Goal: Information Seeking & Learning: Understand process/instructions

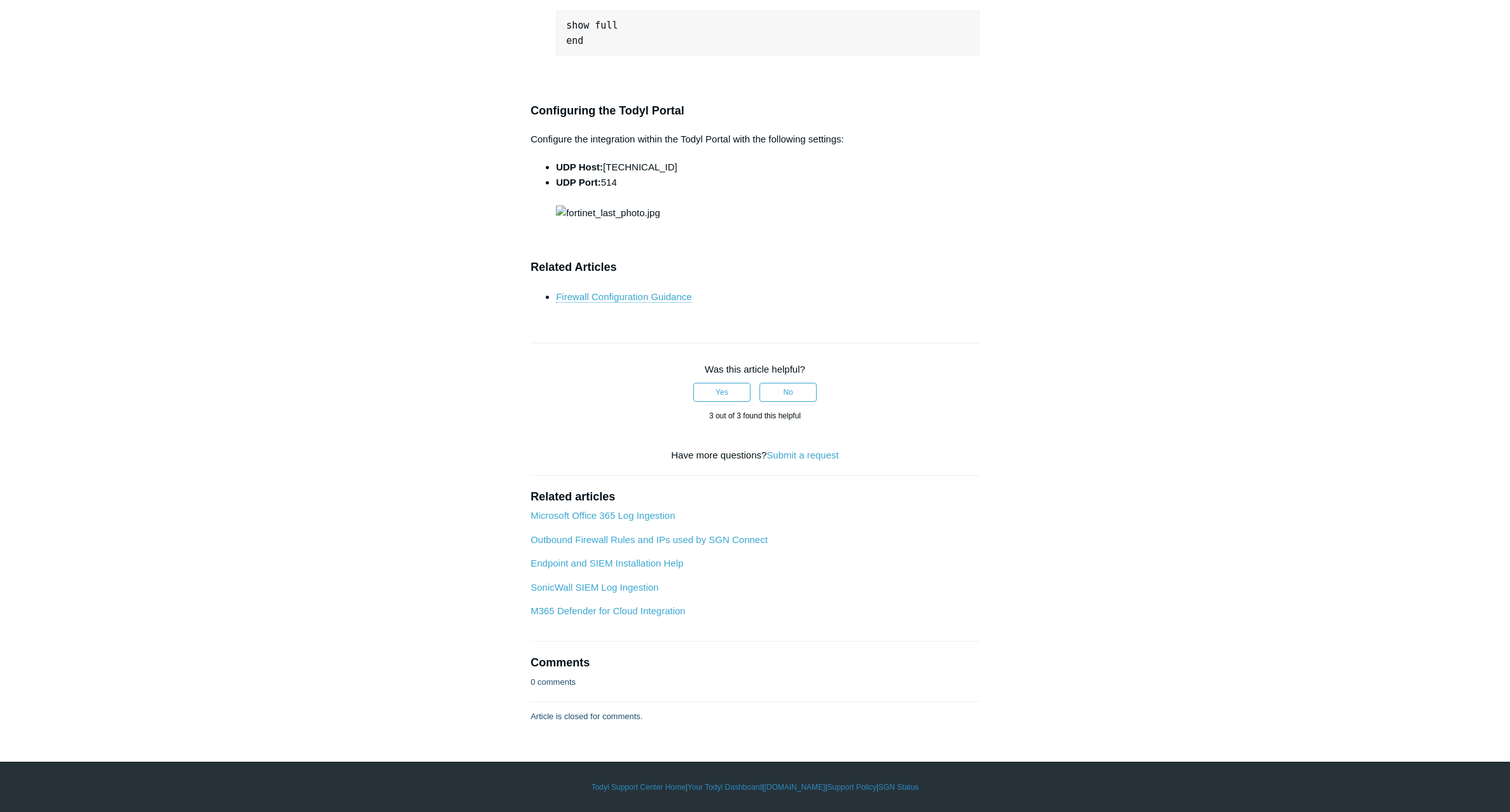
scroll to position [5065, 0]
drag, startPoint x: 593, startPoint y: 398, endPoint x: 566, endPoint y: 380, distance: 32.4
drag, startPoint x: 566, startPoint y: 380, endPoint x: 554, endPoint y: 386, distance: 13.4
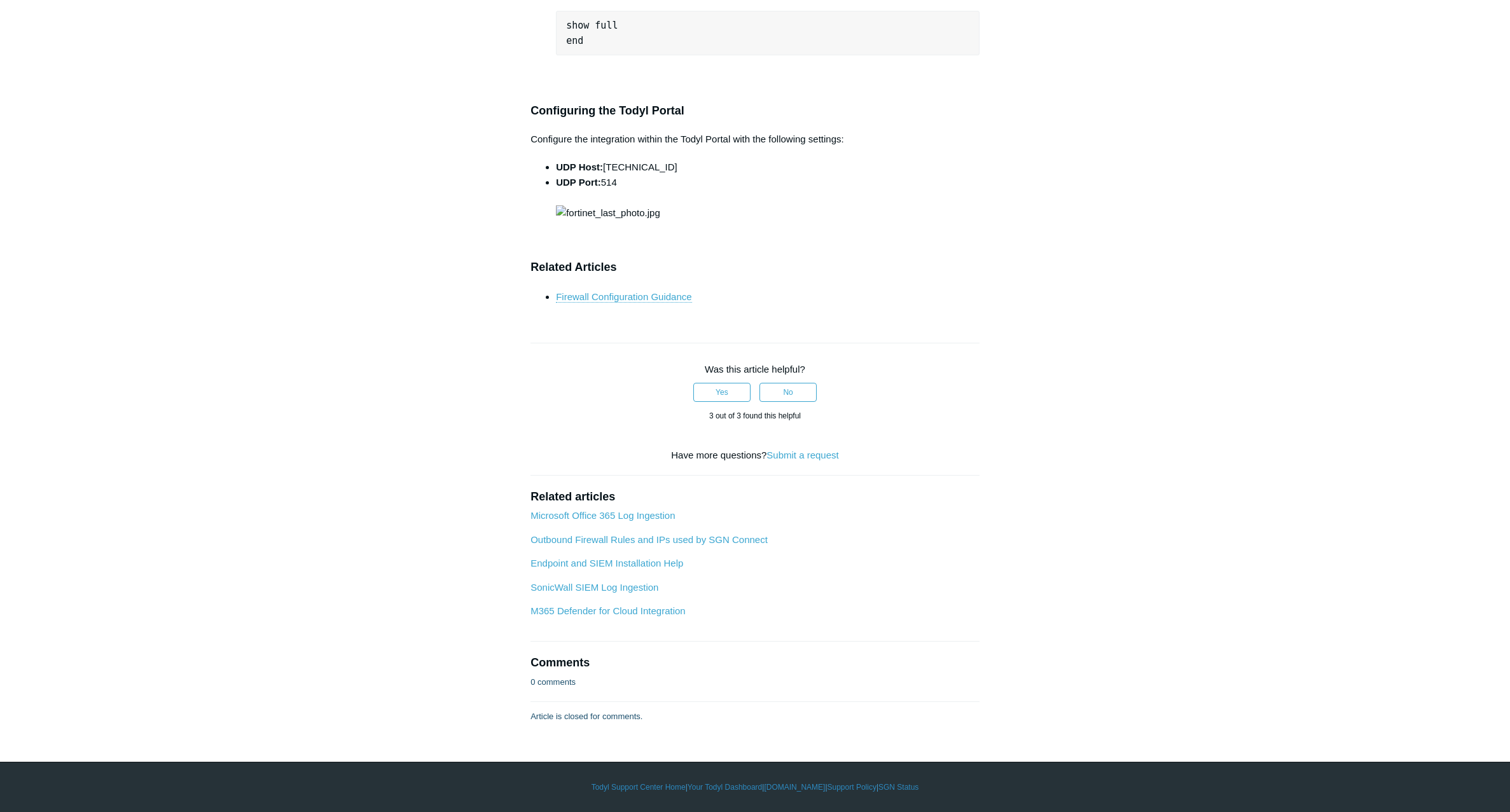
drag, startPoint x: 704, startPoint y: 505, endPoint x: 558, endPoint y: 515, distance: 146.3
copy pre "config log syslogd setting"
drag, startPoint x: 750, startPoint y: 646, endPoint x: 566, endPoint y: 524, distance: 220.8
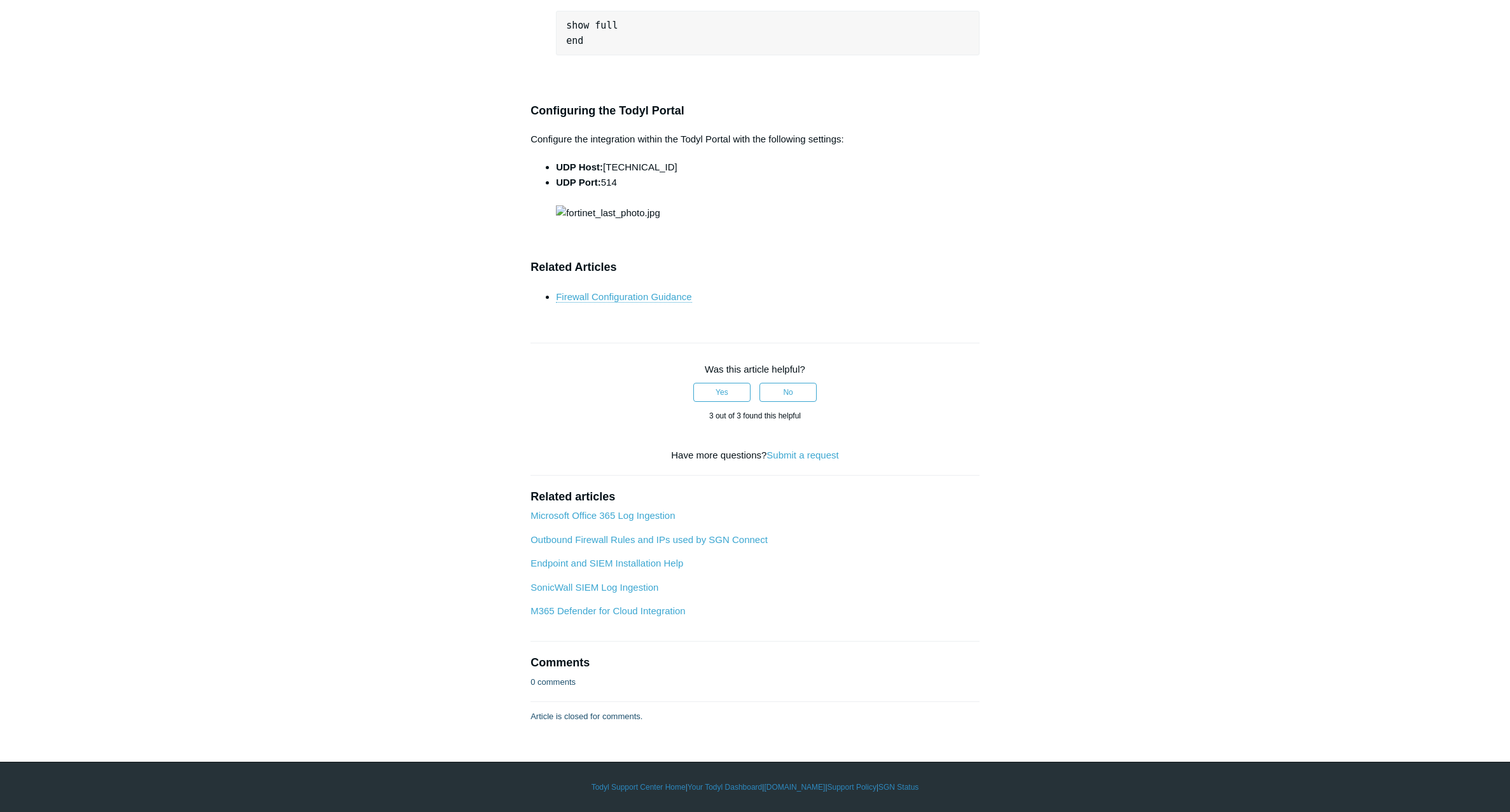
copy pre "set mode udp set server "LAN IP of Utility Agent" set port 514 set facility use…"
